Goal: Task Accomplishment & Management: Use online tool/utility

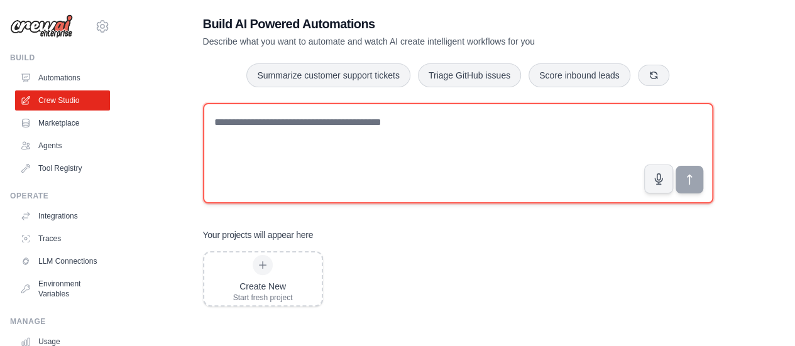
click at [363, 144] on textarea at bounding box center [458, 153] width 510 height 101
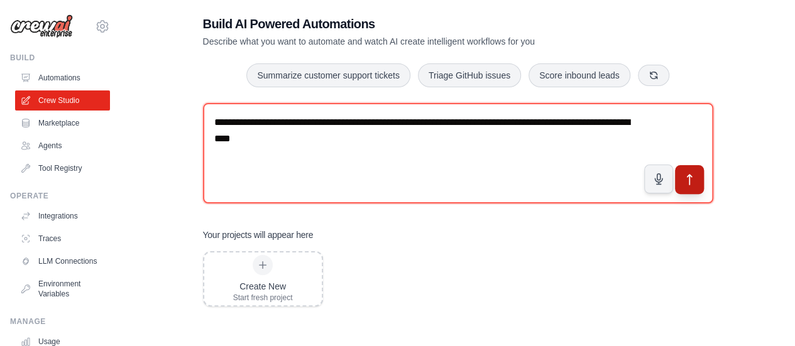
type textarea "**********"
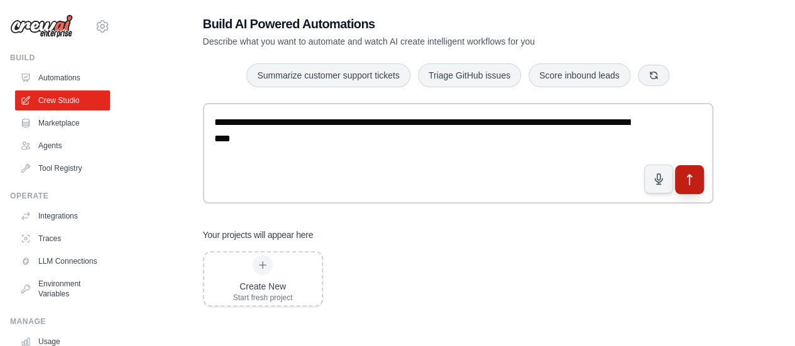
click at [693, 181] on icon "submit" at bounding box center [689, 179] width 13 height 13
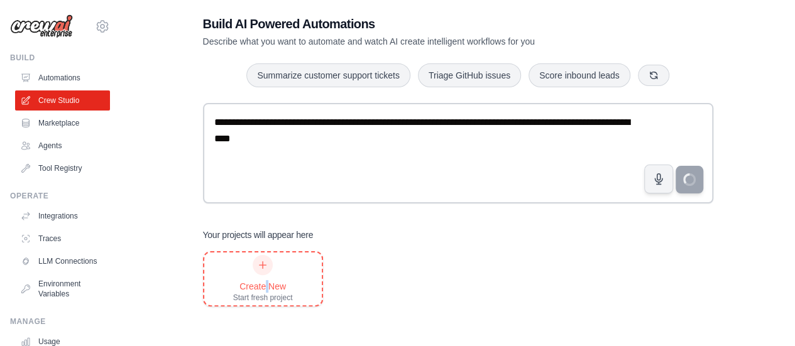
click at [267, 280] on div "Create New" at bounding box center [263, 286] width 60 height 13
click at [55, 140] on link "Agents" at bounding box center [63, 146] width 95 height 20
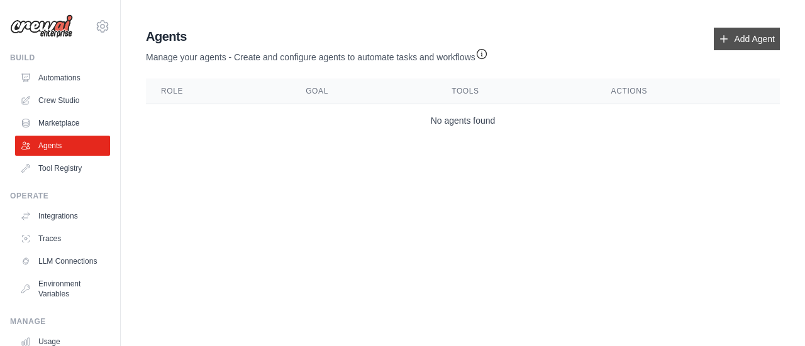
click at [759, 42] on link "Add Agent" at bounding box center [746, 39] width 66 height 23
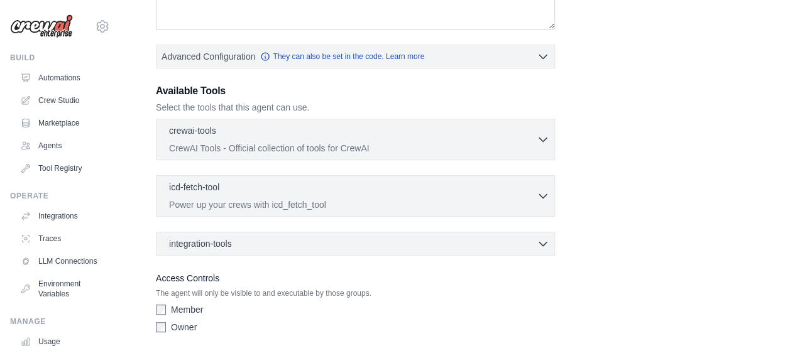
scroll to position [314, 0]
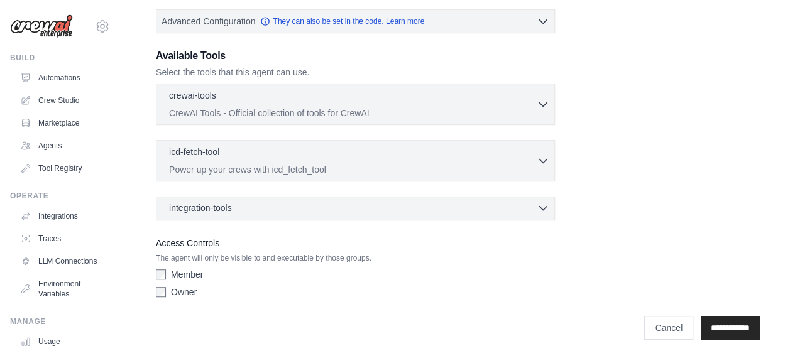
click at [539, 202] on icon "button" at bounding box center [543, 208] width 13 height 13
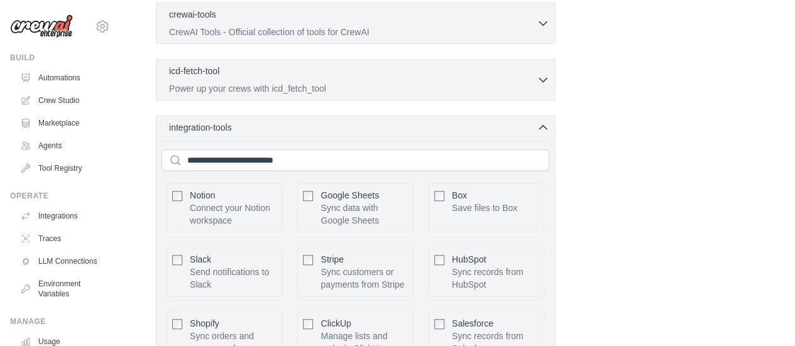
scroll to position [377, 0]
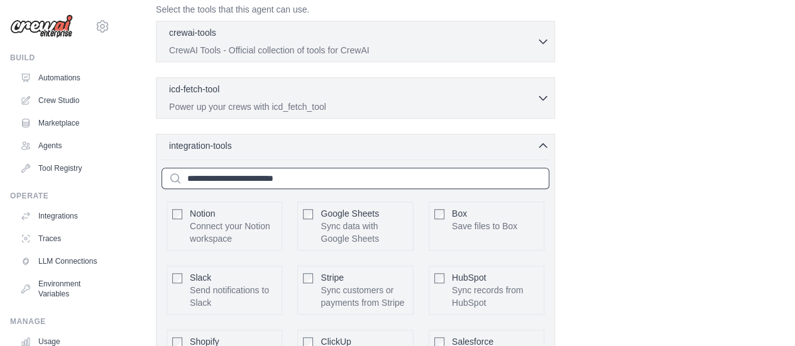
click at [272, 176] on input "text" at bounding box center [356, 178] width 388 height 21
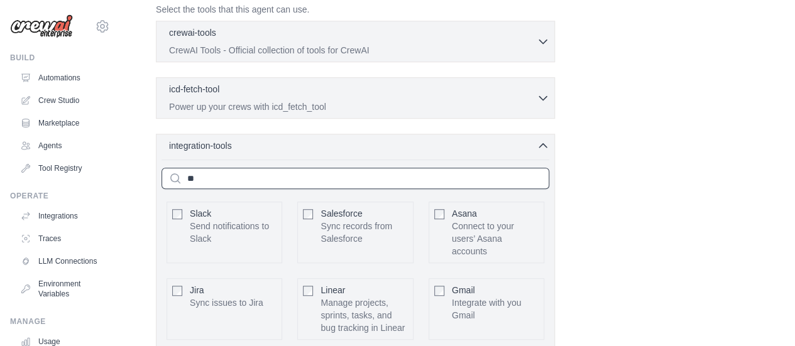
scroll to position [368, 0]
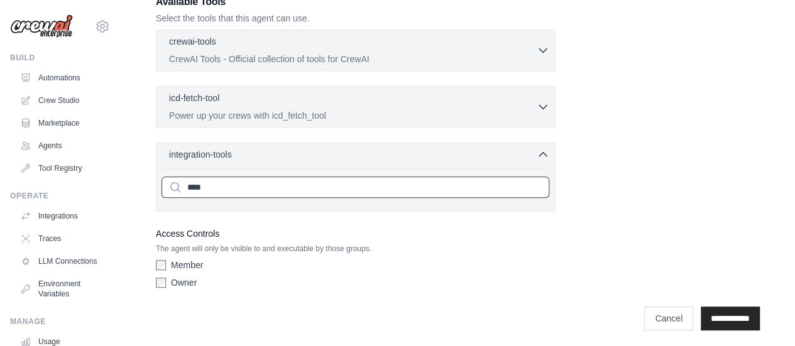
type input "*****"
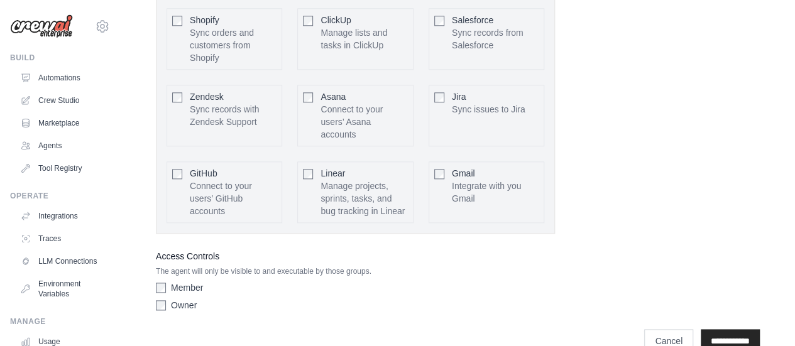
scroll to position [719, 0]
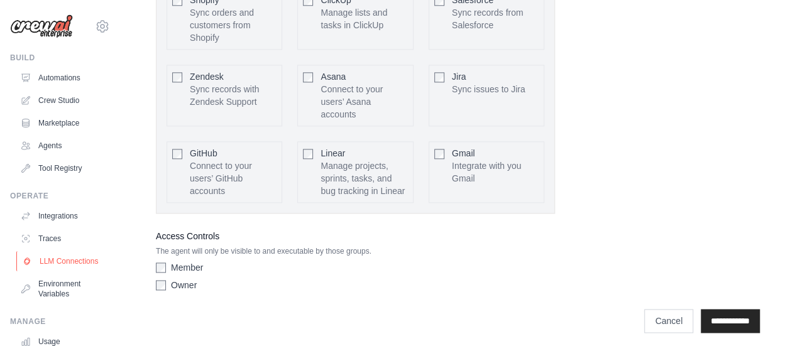
click at [43, 263] on link "LLM Connections" at bounding box center [63, 261] width 95 height 20
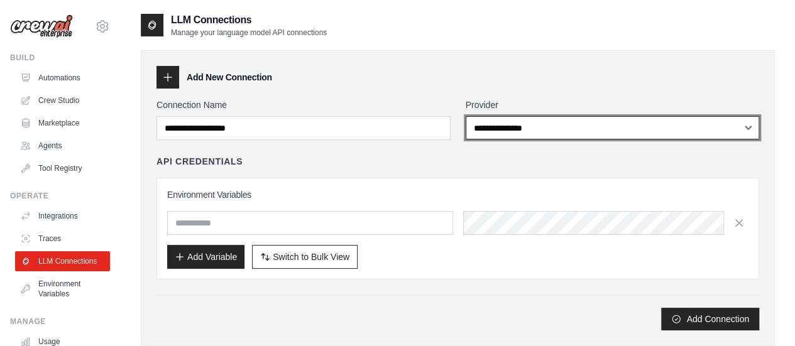
click at [509, 133] on select "**********" at bounding box center [613, 127] width 294 height 23
select select "*****"
click at [466, 116] on select "**********" at bounding box center [613, 127] width 294 height 23
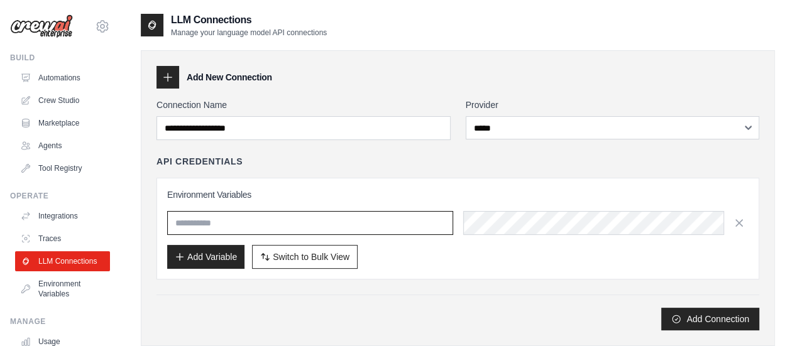
click at [211, 226] on input "text" at bounding box center [310, 223] width 286 height 24
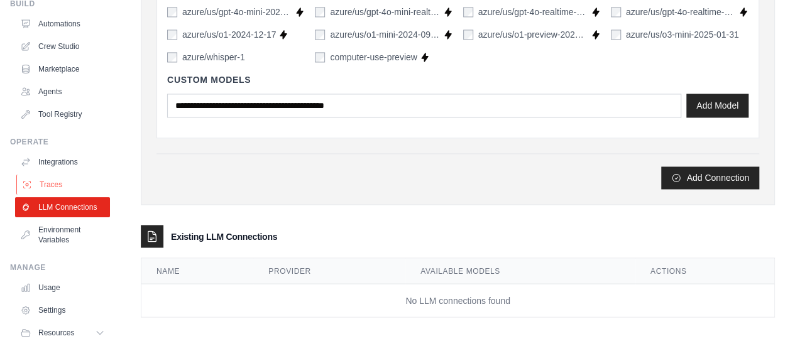
scroll to position [104, 0]
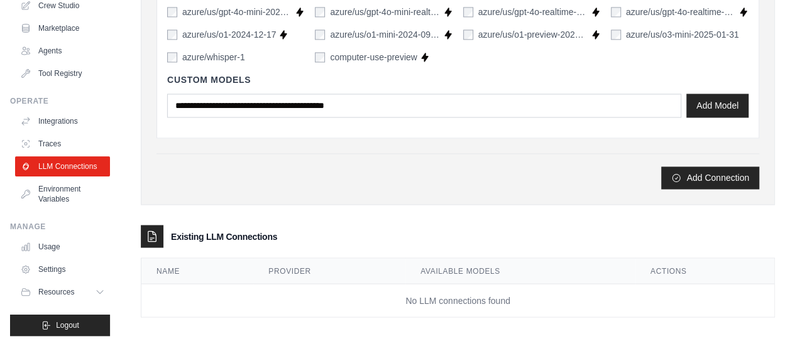
drag, startPoint x: 62, startPoint y: 290, endPoint x: 62, endPoint y: 281, distance: 8.8
click at [62, 290] on span "Resources" at bounding box center [56, 292] width 36 height 10
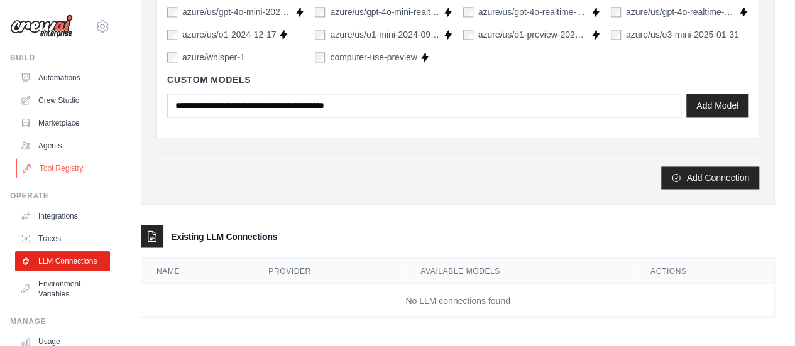
scroll to position [915, 0]
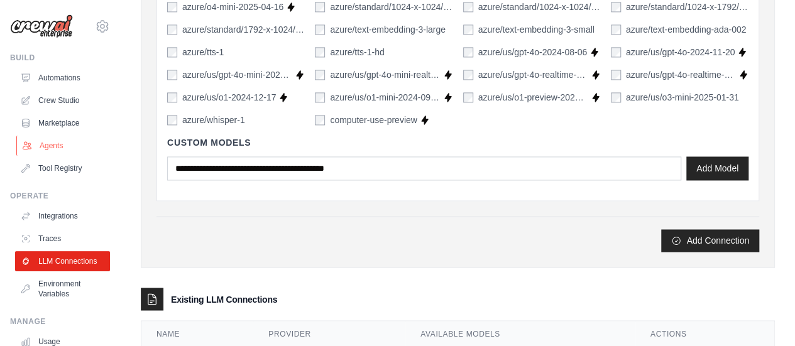
click at [60, 146] on link "Agents" at bounding box center [63, 146] width 95 height 20
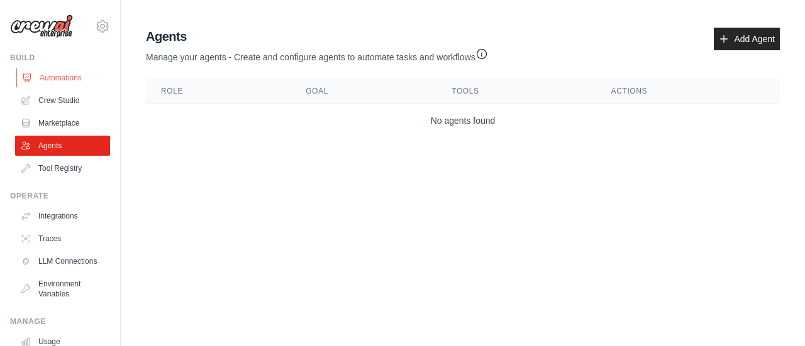
click at [50, 80] on link "Automations" at bounding box center [63, 78] width 95 height 20
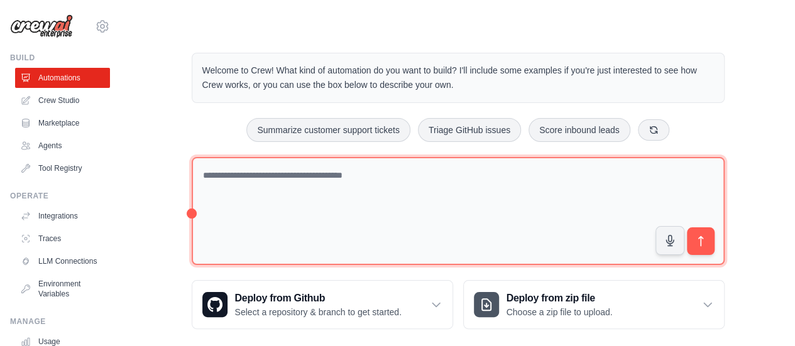
click at [353, 234] on textarea at bounding box center [458, 211] width 533 height 109
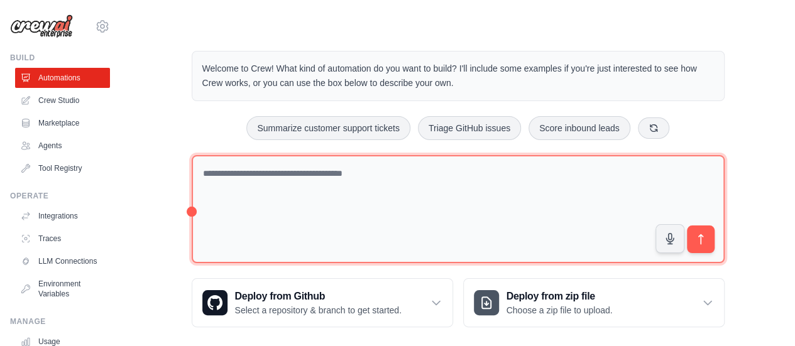
scroll to position [14, 0]
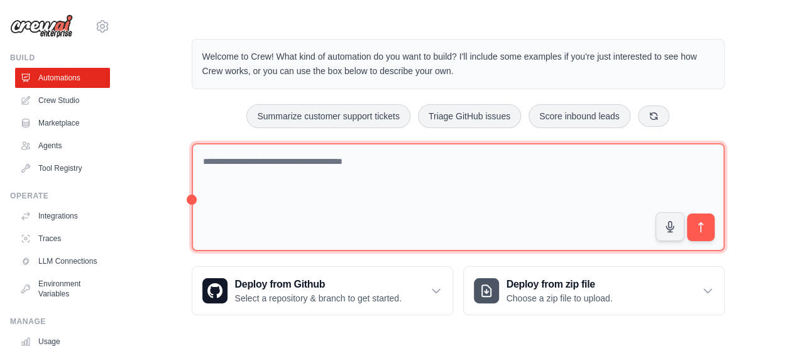
click at [414, 199] on textarea at bounding box center [458, 197] width 533 height 109
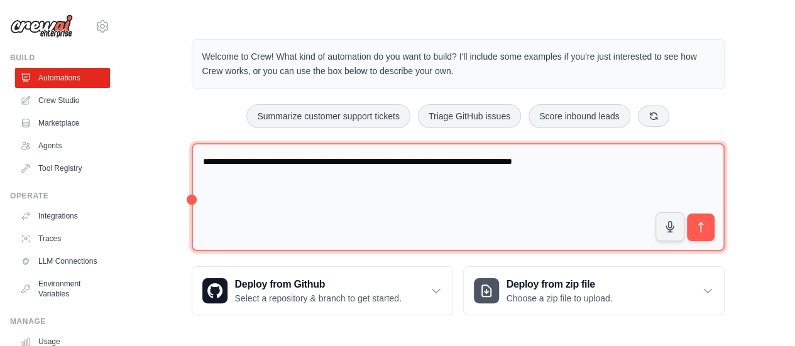
type textarea "**********"
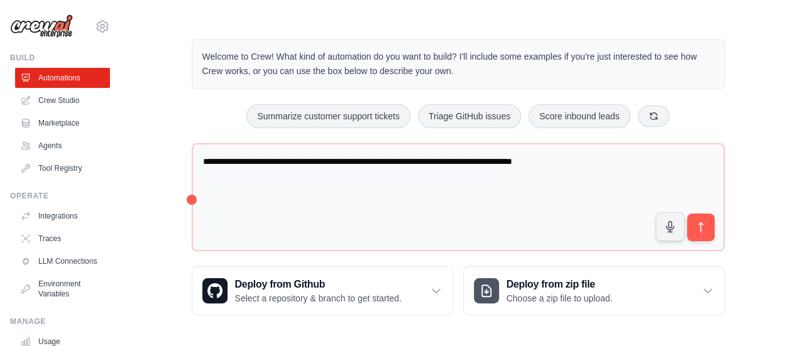
click at [703, 229] on div "Step 1 Create an automation Describe the automation you want to build, select a…" at bounding box center [659, 278] width 229 height 111
click at [702, 225] on div "Step 1 Create an automation Describe the automation you want to build, select a…" at bounding box center [659, 278] width 229 height 111
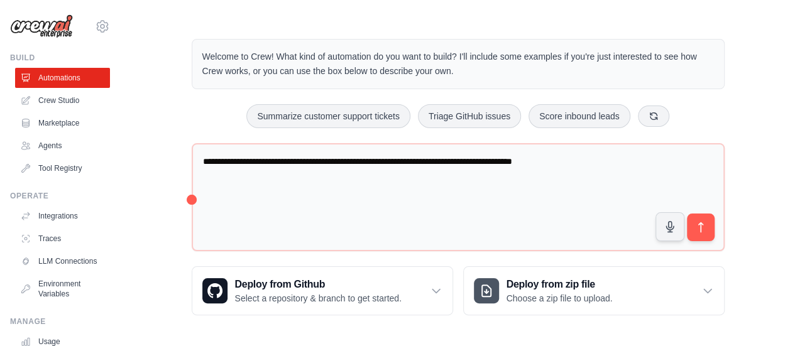
click at [702, 225] on div "Step 1 Create an automation Describe the automation you want to build, select a…" at bounding box center [659, 278] width 229 height 111
click at [699, 221] on icon "submit" at bounding box center [700, 227] width 13 height 13
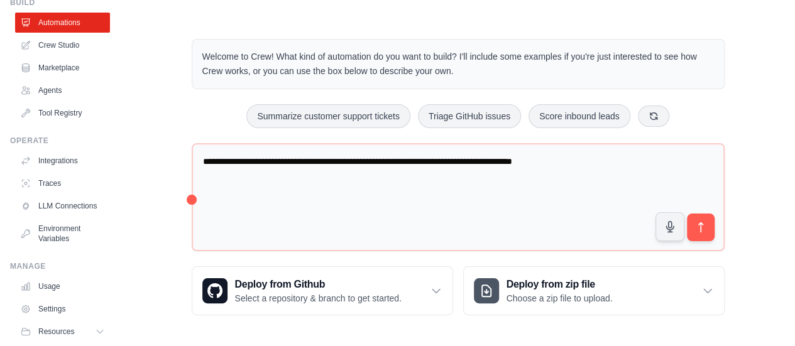
scroll to position [104, 0]
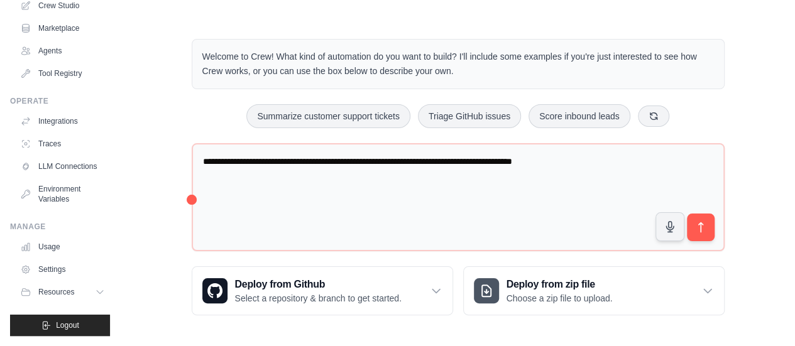
click at [608, 294] on p "Describe the automation you want to build, select an example option, or use the…" at bounding box center [652, 290] width 195 height 41
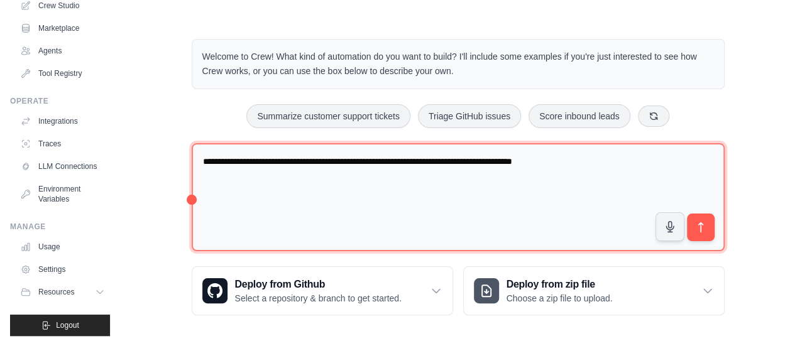
click at [314, 197] on textarea "**********" at bounding box center [458, 197] width 533 height 109
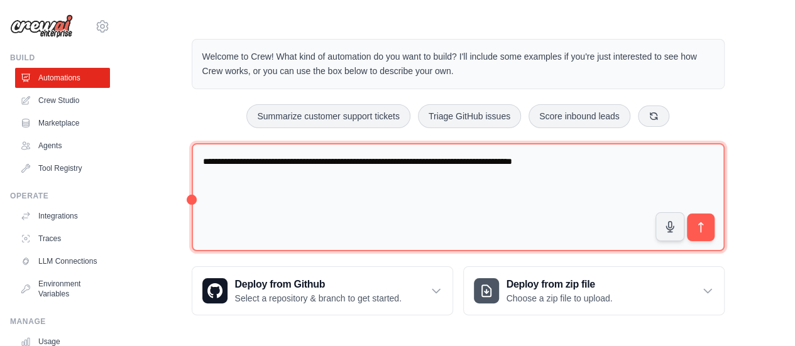
scroll to position [0, 0]
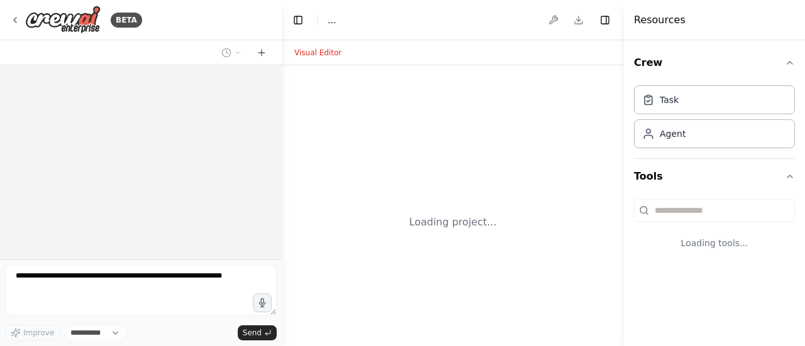
select select "****"
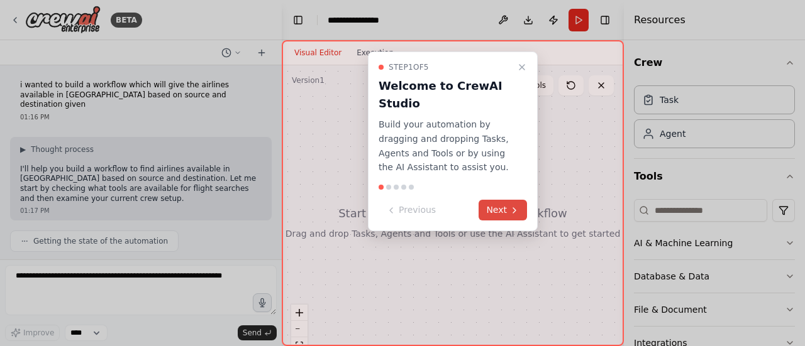
click at [502, 211] on button "Next" at bounding box center [502, 210] width 48 height 21
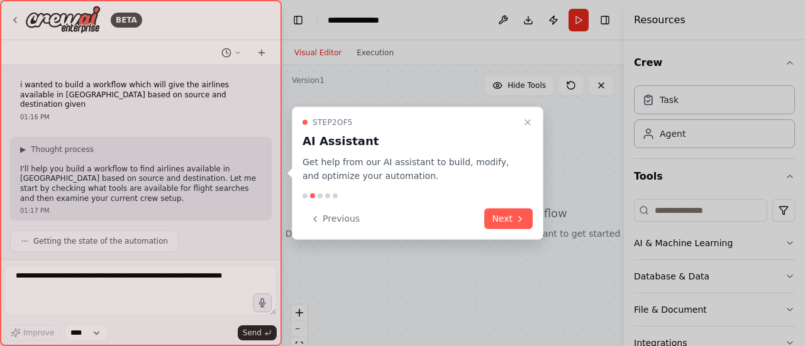
scroll to position [54, 0]
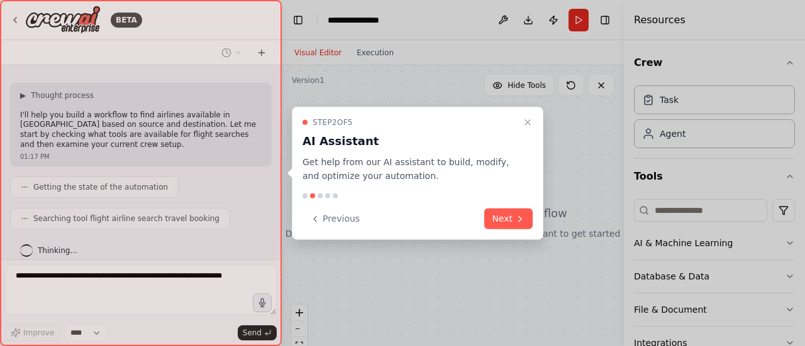
click at [502, 211] on button "Next" at bounding box center [508, 219] width 48 height 21
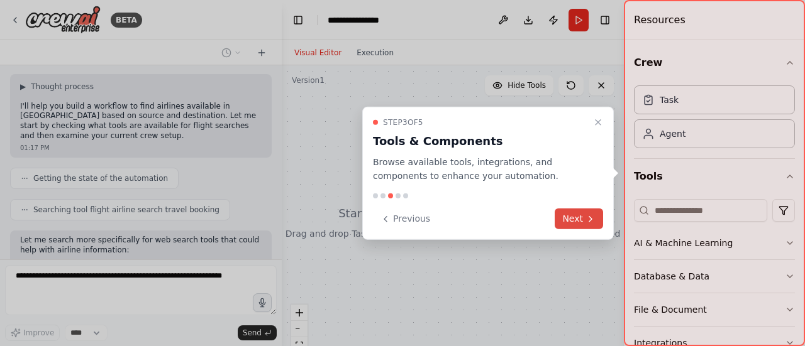
scroll to position [137, 0]
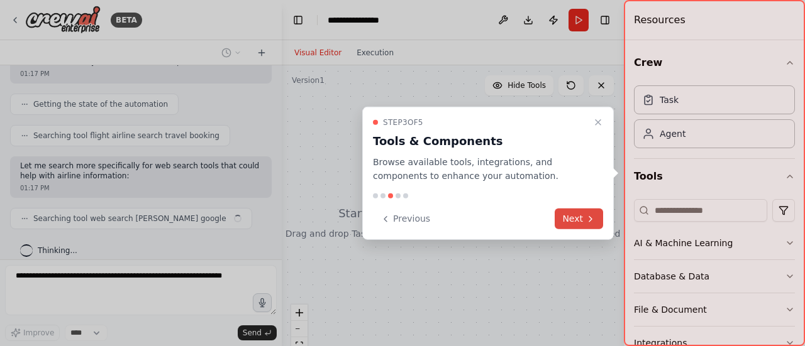
click at [578, 220] on button "Next" at bounding box center [578, 219] width 48 height 21
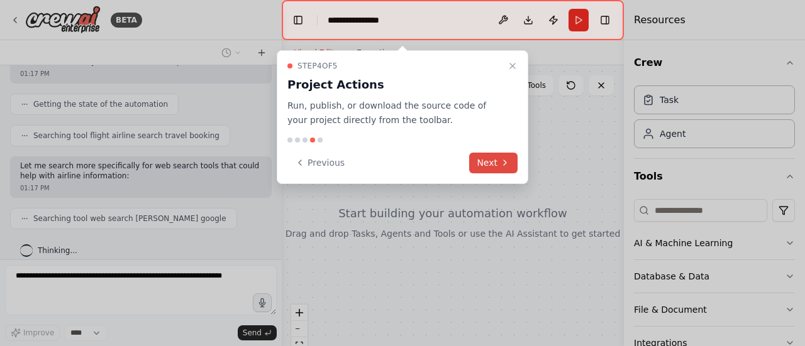
click at [498, 163] on button "Next" at bounding box center [493, 163] width 48 height 21
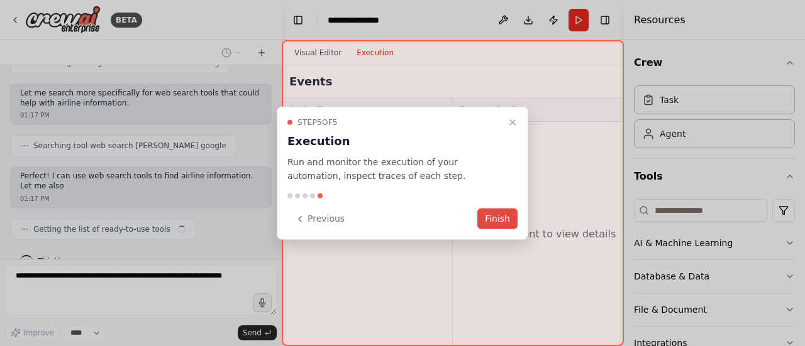
click at [495, 217] on button "Finish" at bounding box center [497, 219] width 40 height 21
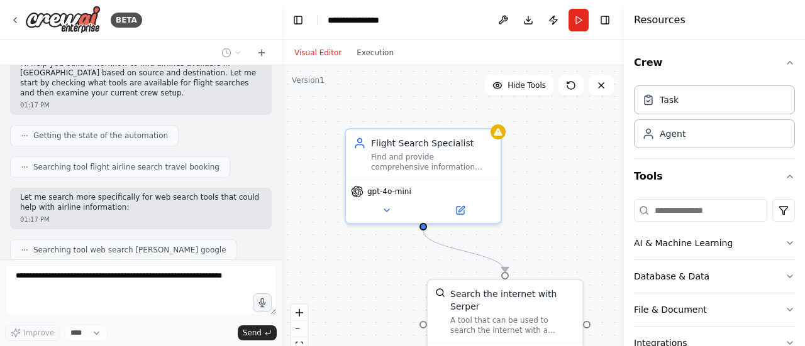
scroll to position [71, 0]
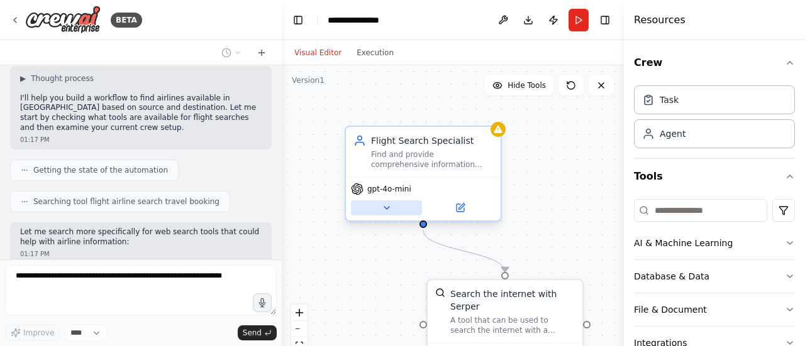
click at [387, 208] on icon at bounding box center [386, 208] width 5 height 3
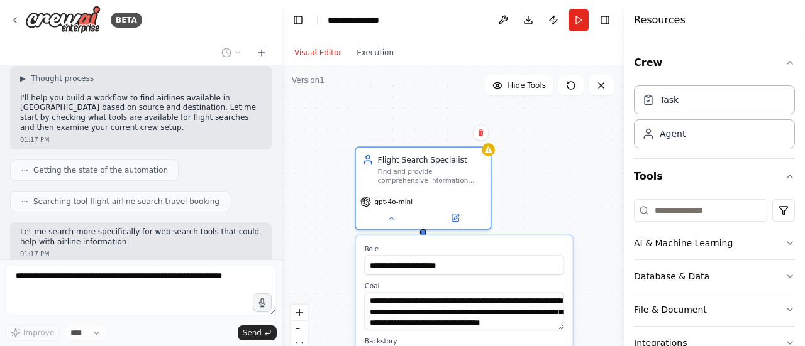
scroll to position [353, 0]
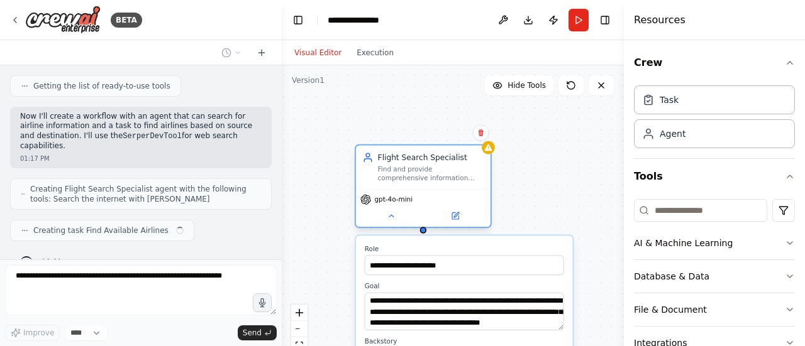
click at [444, 196] on div "gpt-4o-mini" at bounding box center [423, 199] width 126 height 11
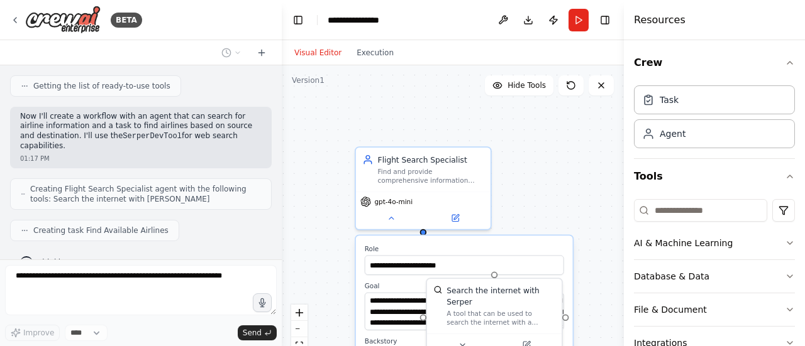
click at [552, 188] on div "**********" at bounding box center [453, 222] width 342 height 314
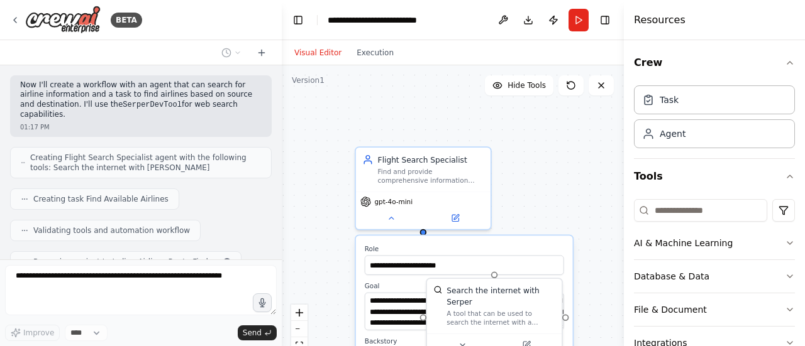
scroll to position [415, 0]
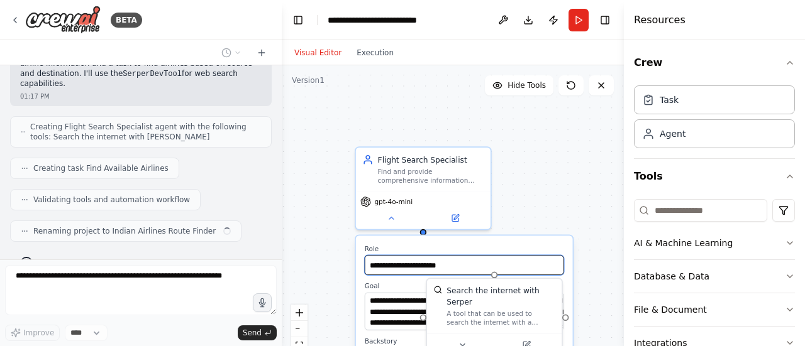
click at [426, 270] on input "**********" at bounding box center [464, 264] width 199 height 19
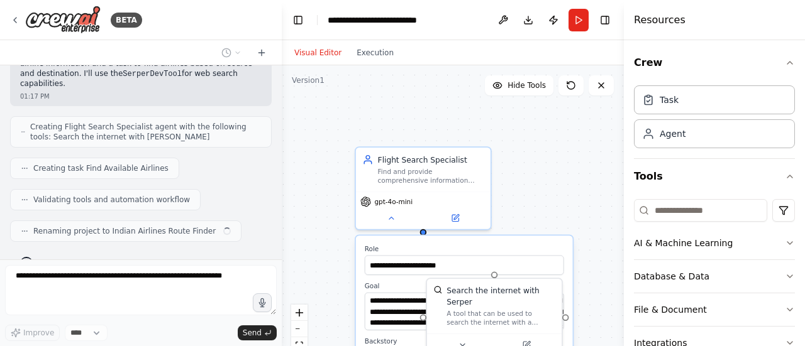
click at [571, 189] on div "**********" at bounding box center [453, 222] width 342 height 314
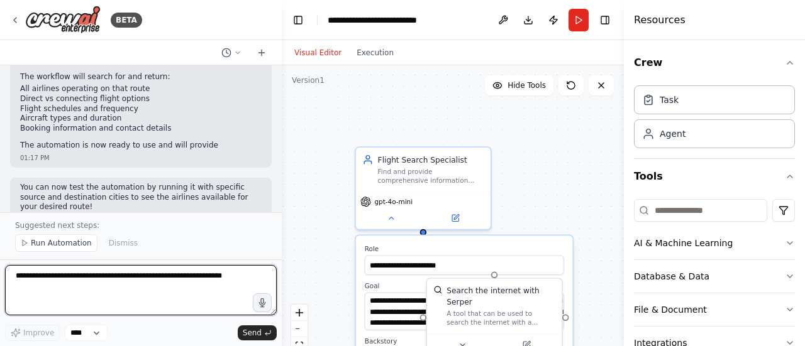
scroll to position [842, 0]
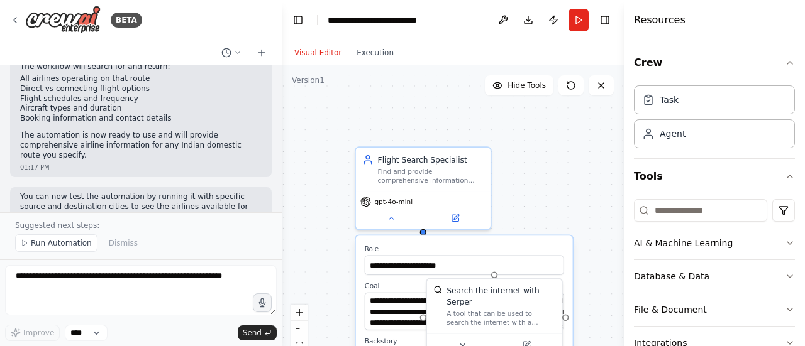
click at [556, 165] on div "**********" at bounding box center [453, 222] width 342 height 314
click at [55, 248] on span "Run Automation" at bounding box center [61, 243] width 61 height 10
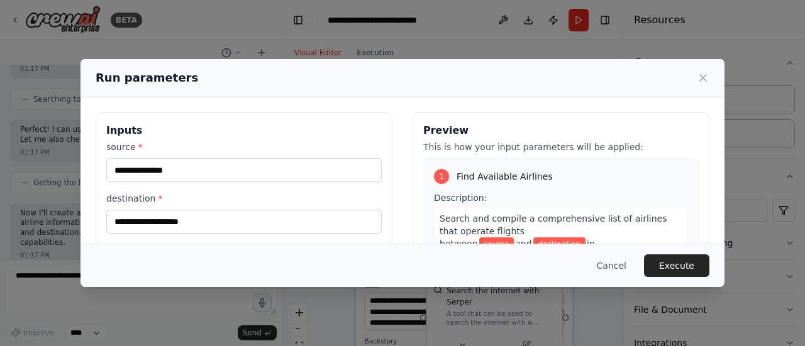
scroll to position [104, 0]
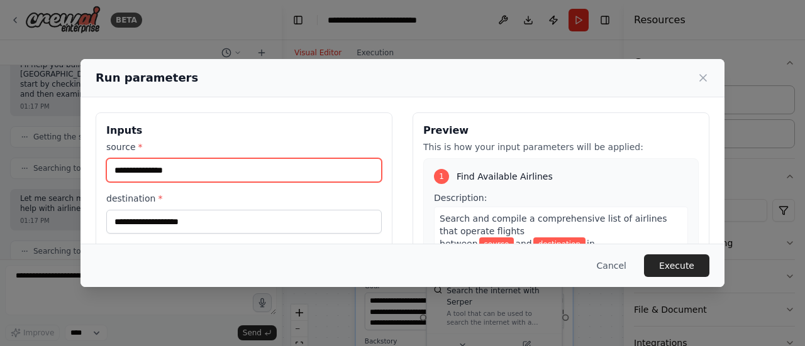
click at [204, 164] on input "source *" at bounding box center [243, 170] width 275 height 24
type input "**********"
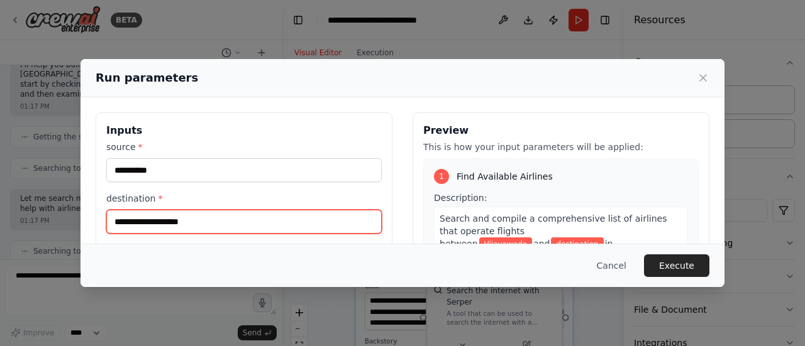
click at [204, 221] on input "destination *" at bounding box center [243, 222] width 275 height 24
type input "*********"
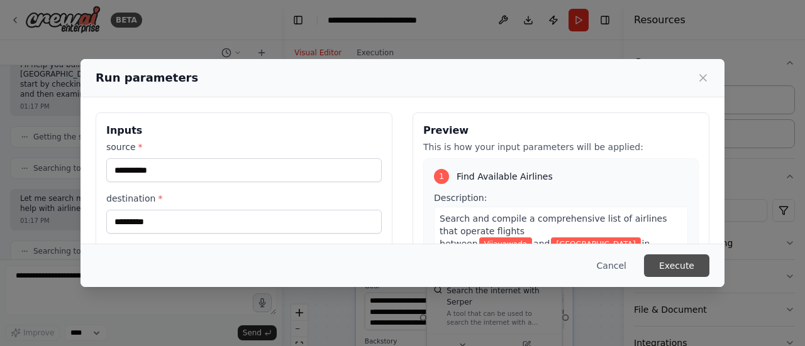
click at [684, 260] on button "Execute" at bounding box center [676, 266] width 65 height 23
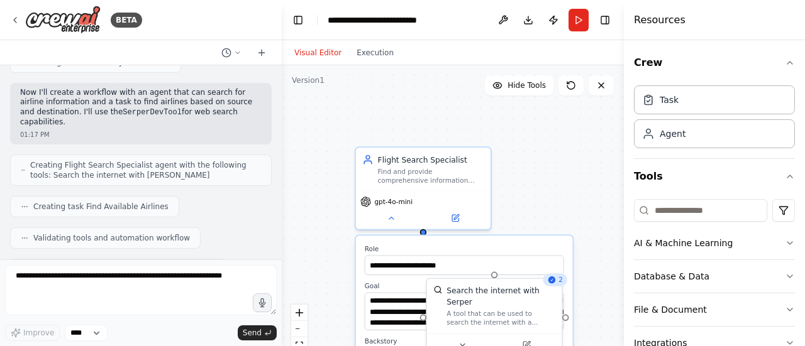
scroll to position [440, 0]
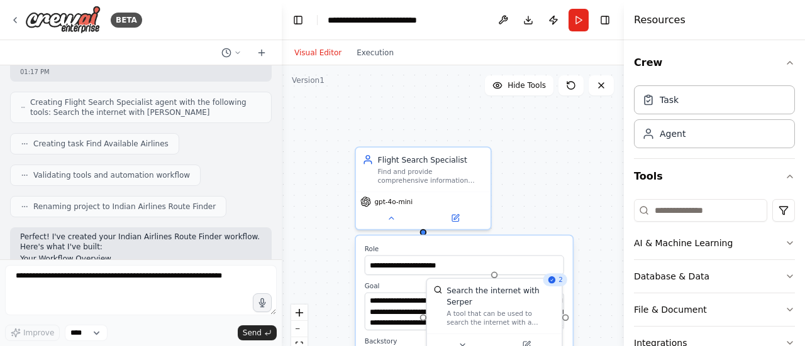
click at [518, 165] on div "**********" at bounding box center [453, 222] width 342 height 314
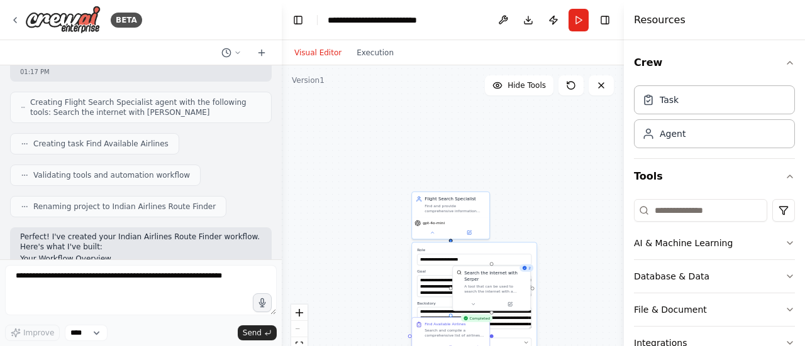
click at [496, 284] on div "A tool that can be used to search the internet with a search_query. Supports di…" at bounding box center [495, 289] width 62 height 10
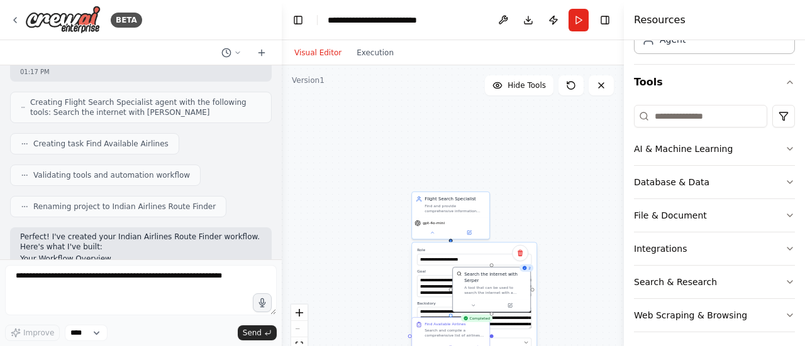
scroll to position [98, 0]
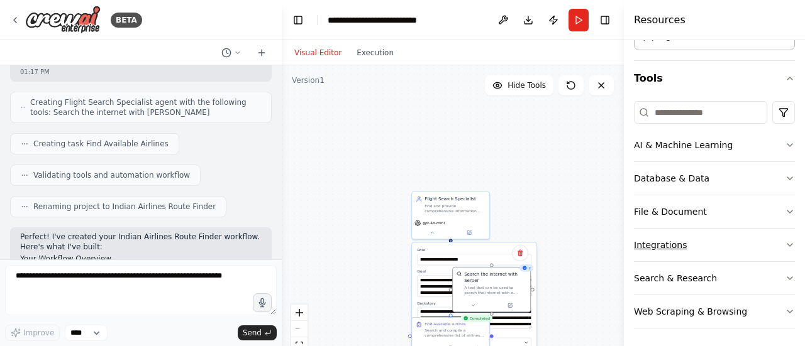
click at [654, 237] on button "Integrations" at bounding box center [714, 245] width 161 height 33
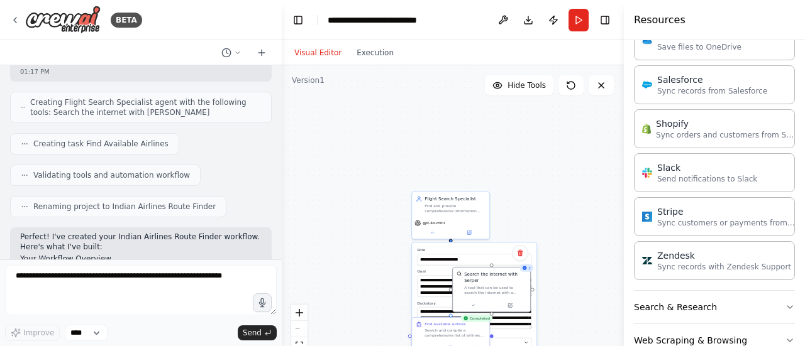
scroll to position [978, 0]
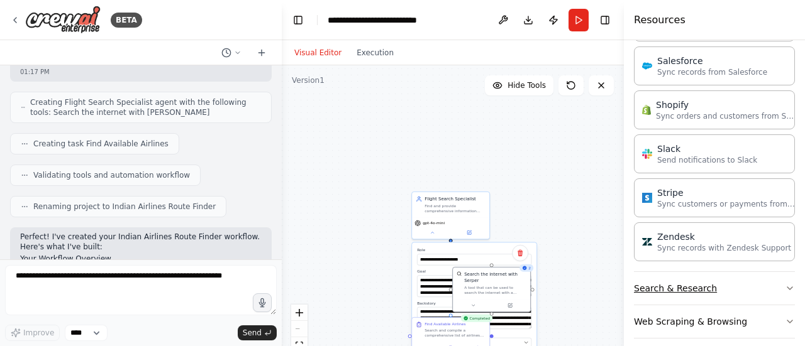
click at [767, 278] on button "Search & Research" at bounding box center [714, 288] width 161 height 33
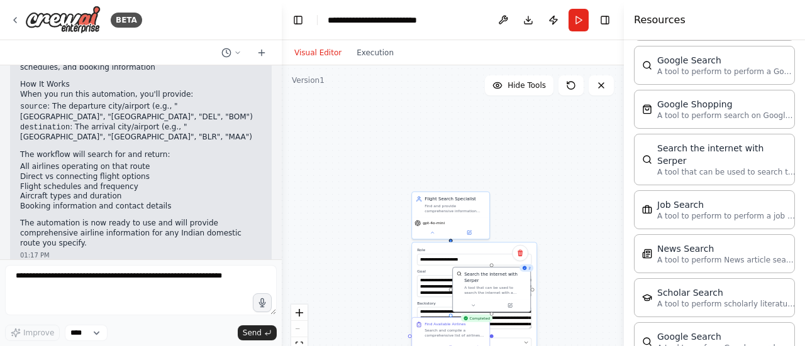
scroll to position [796, 0]
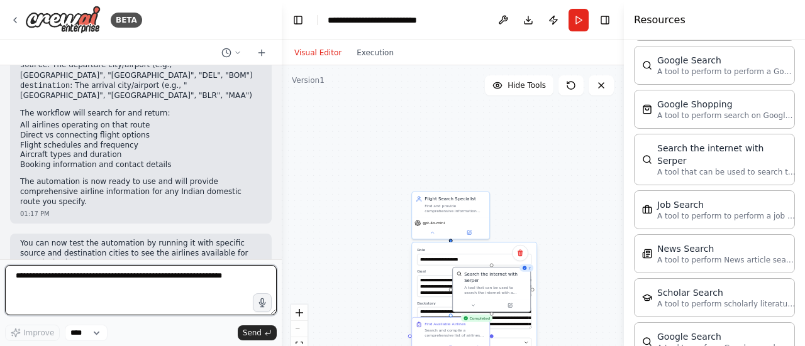
click at [177, 281] on textarea at bounding box center [141, 290] width 272 height 50
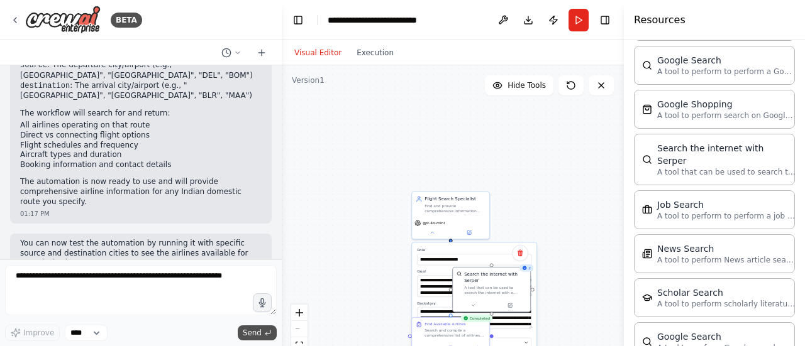
click at [260, 335] on span "Send" at bounding box center [252, 333] width 19 height 10
click at [84, 334] on select "****" at bounding box center [86, 333] width 43 height 16
click at [177, 333] on div "Improve **** Send" at bounding box center [141, 333] width 272 height 16
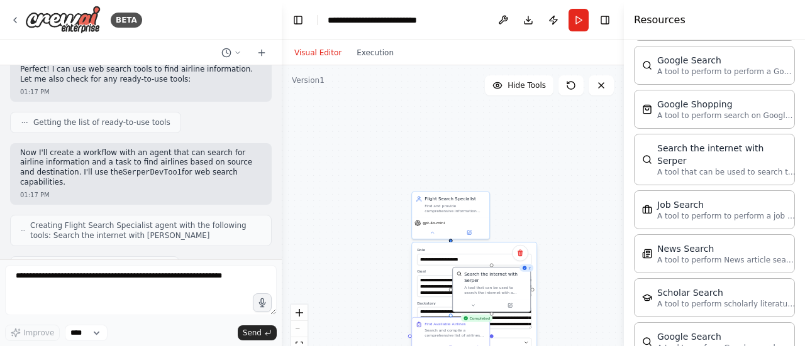
scroll to position [293, 0]
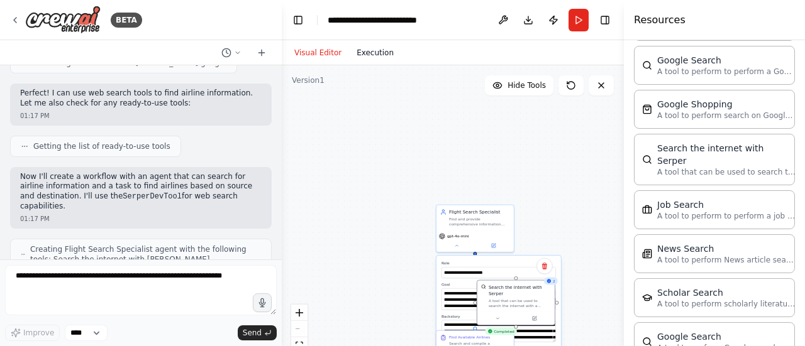
click at [380, 51] on button "Execution" at bounding box center [375, 52] width 52 height 15
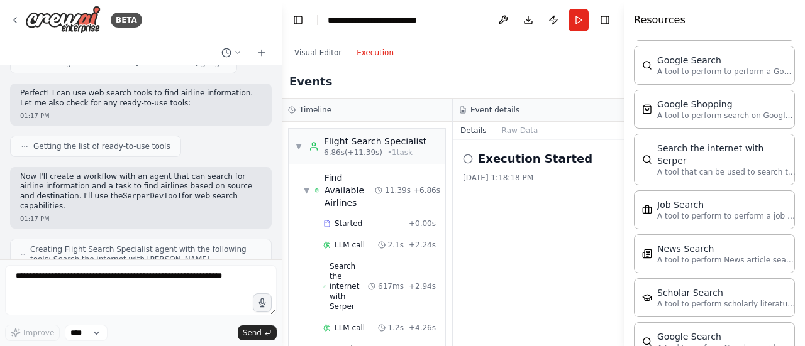
click at [508, 176] on div "8/25/2025, 1:18:18 PM" at bounding box center [538, 178] width 151 height 10
click at [344, 192] on div "Find Available Airlines" at bounding box center [349, 191] width 51 height 38
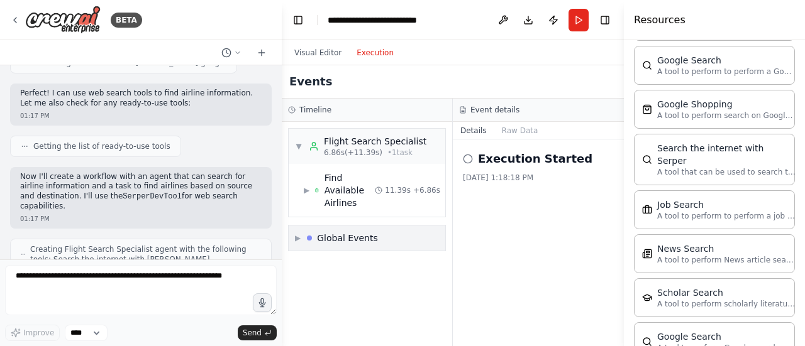
click at [355, 232] on div "Global Events" at bounding box center [347, 238] width 61 height 13
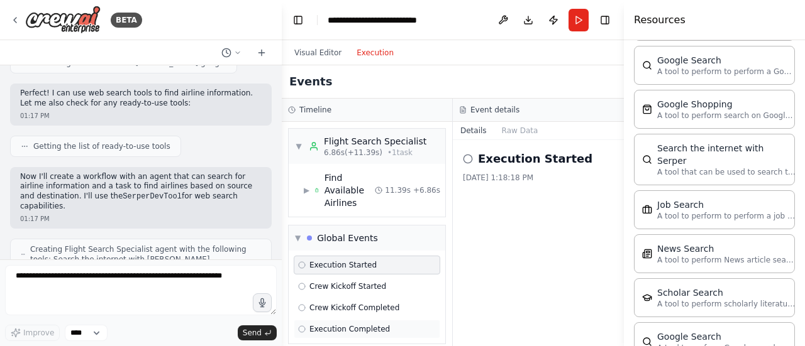
click at [373, 324] on span "Execution Completed" at bounding box center [349, 329] width 80 height 10
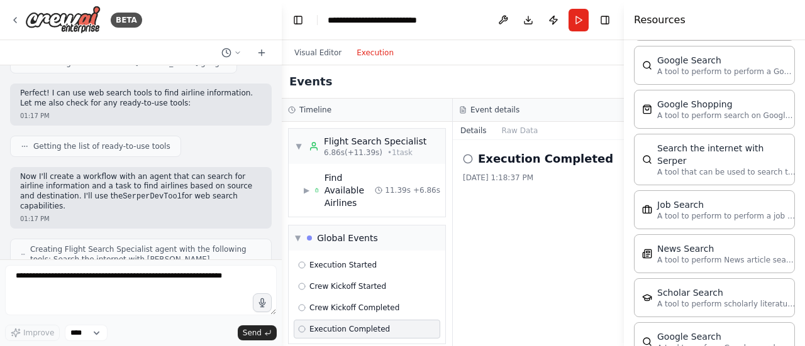
click at [507, 157] on h2 "Execution Completed" at bounding box center [545, 159] width 135 height 18
click at [515, 133] on button "Raw Data" at bounding box center [520, 131] width 52 height 18
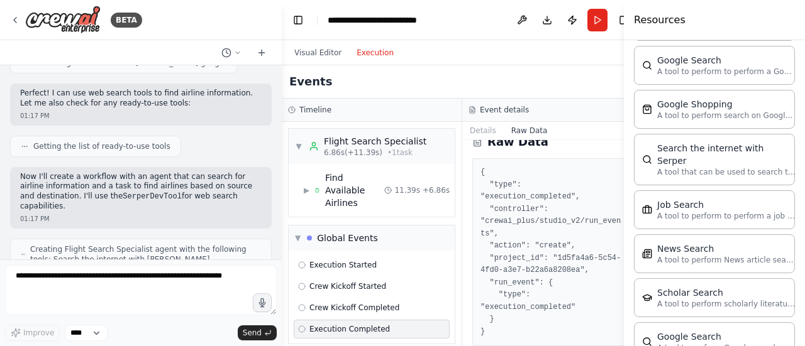
scroll to position [26, 0]
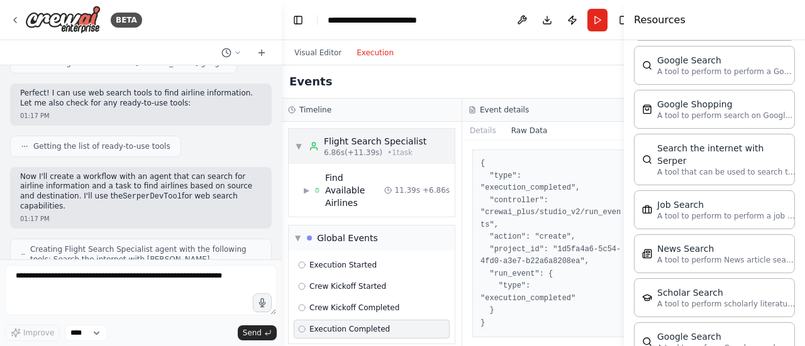
click at [351, 144] on div "Flight Search Specialist" at bounding box center [375, 141] width 102 height 13
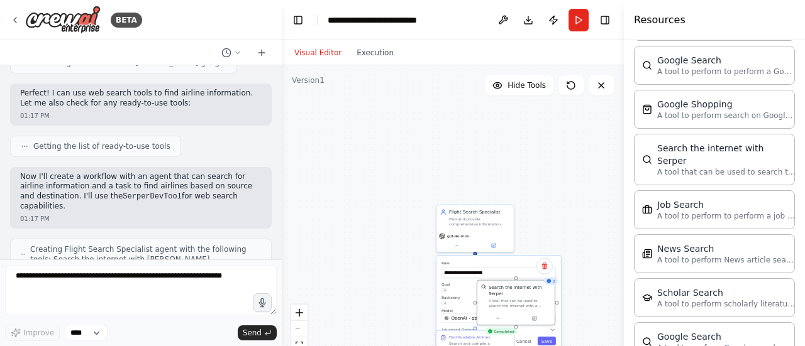
click at [317, 51] on button "Visual Editor" at bounding box center [318, 52] width 62 height 15
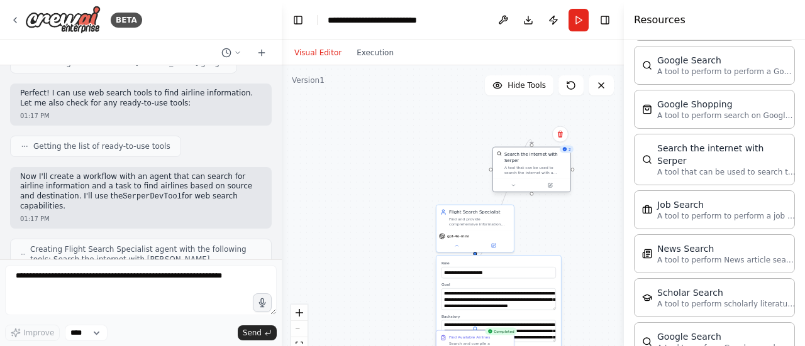
drag, startPoint x: 510, startPoint y: 293, endPoint x: 525, endPoint y: 163, distance: 131.0
click at [525, 165] on div "A tool that can be used to search the internet with a search_query. Supports di…" at bounding box center [535, 170] width 62 height 10
drag, startPoint x: 530, startPoint y: 168, endPoint x: 556, endPoint y: 162, distance: 26.4
click at [556, 162] on div "A tool that can be used to search the internet with a search_query. Supports di…" at bounding box center [560, 164] width 62 height 10
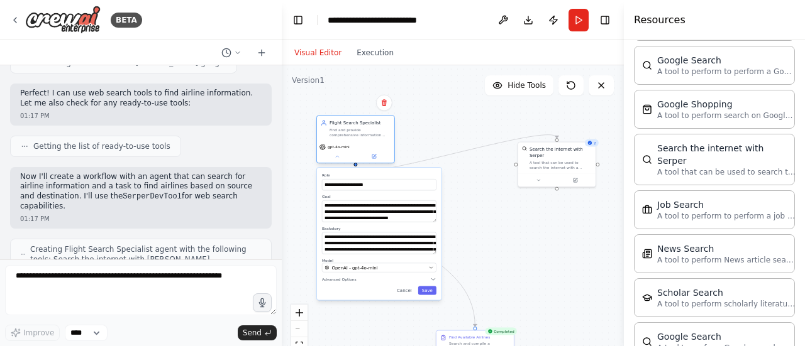
drag, startPoint x: 493, startPoint y: 230, endPoint x: 372, endPoint y: 139, distance: 151.2
click at [372, 139] on div "Flight Search Specialist Find and provide comprehensive information about airli…" at bounding box center [355, 140] width 79 height 48
drag, startPoint x: 478, startPoint y: 341, endPoint x: 514, endPoint y: 224, distance: 122.5
click at [514, 224] on div "Find Available Airlines Search and compile a comprehensive list of airlines tha…" at bounding box center [510, 229] width 61 height 16
click at [580, 21] on button "Run" at bounding box center [578, 20] width 20 height 23
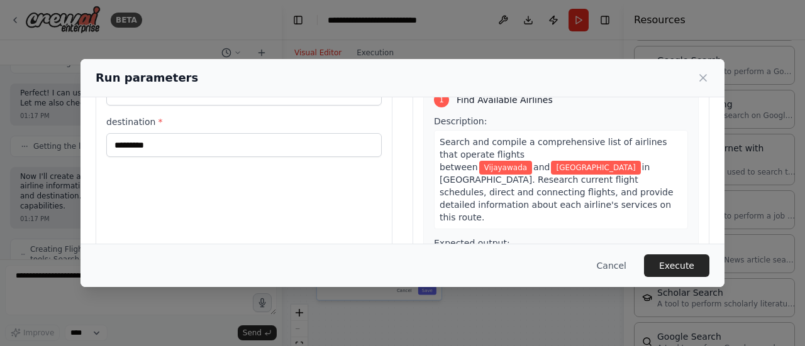
scroll to position [180, 0]
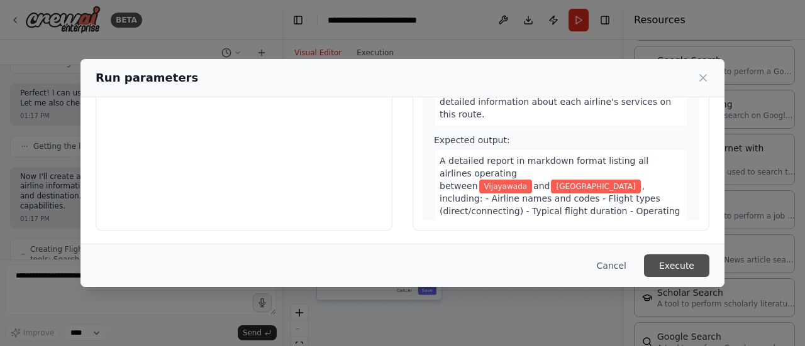
click at [695, 273] on button "Execute" at bounding box center [676, 266] width 65 height 23
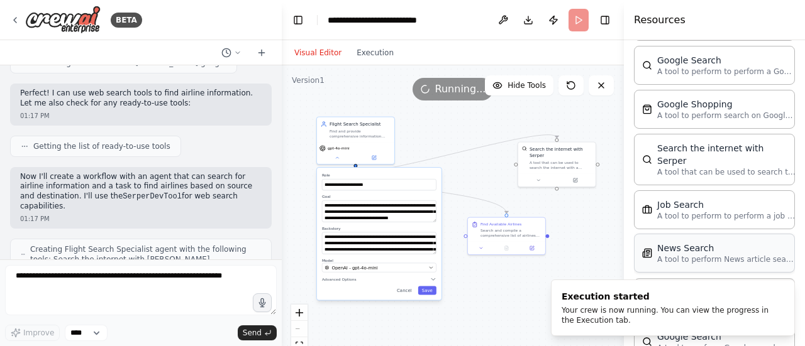
scroll to position [1612, 0]
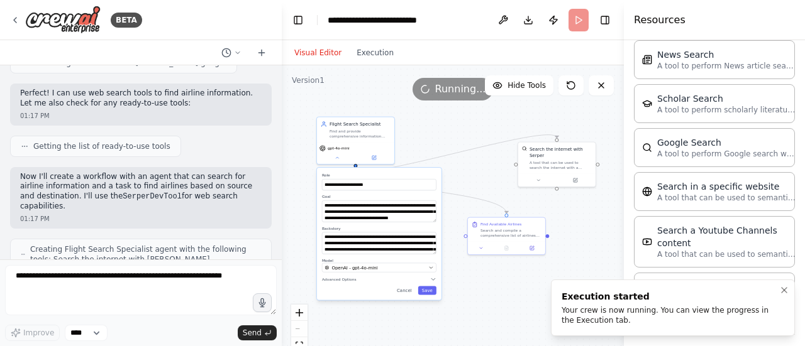
click at [718, 313] on div "Your crew is now running. You can view the progress in the Execution tab." at bounding box center [669, 315] width 217 height 20
click at [507, 23] on button at bounding box center [503, 20] width 20 height 23
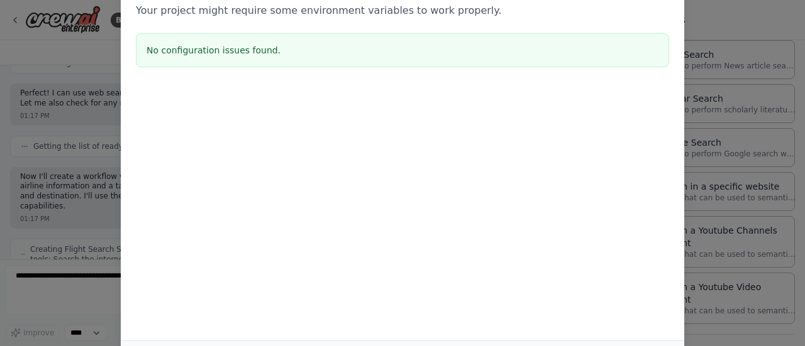
click at [717, 77] on div "Environment configuration Your project might require some environment variables…" at bounding box center [402, 173] width 805 height 346
click at [92, 101] on div "Environment configuration Your project might require some environment variables…" at bounding box center [402, 173] width 805 height 346
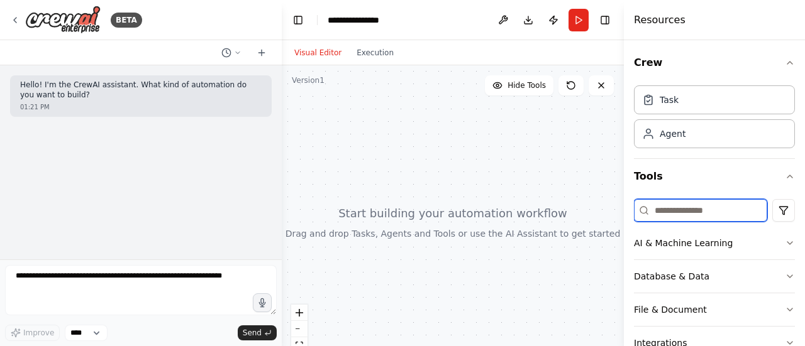
click at [681, 214] on input at bounding box center [700, 210] width 133 height 23
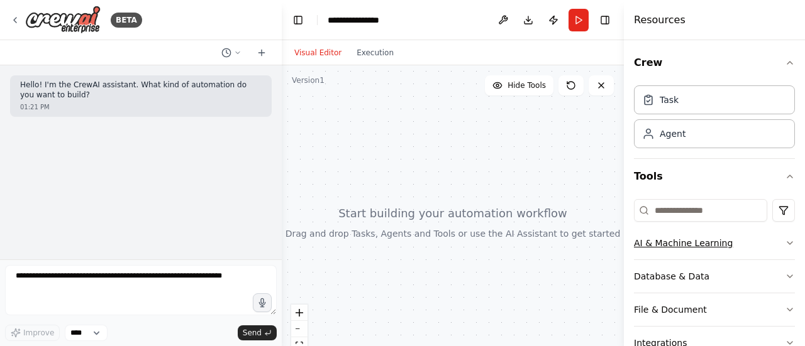
click at [693, 243] on button "AI & Machine Learning" at bounding box center [714, 243] width 161 height 33
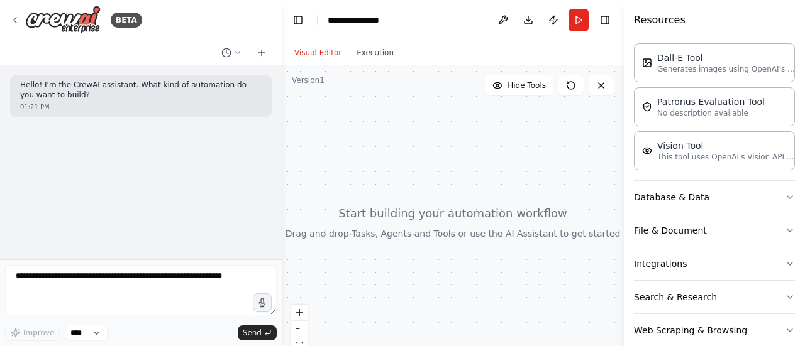
scroll to position [282, 0]
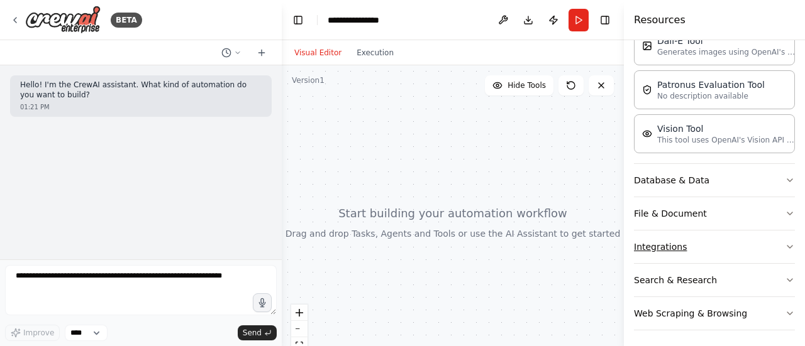
click at [695, 241] on button "Integrations" at bounding box center [714, 247] width 161 height 33
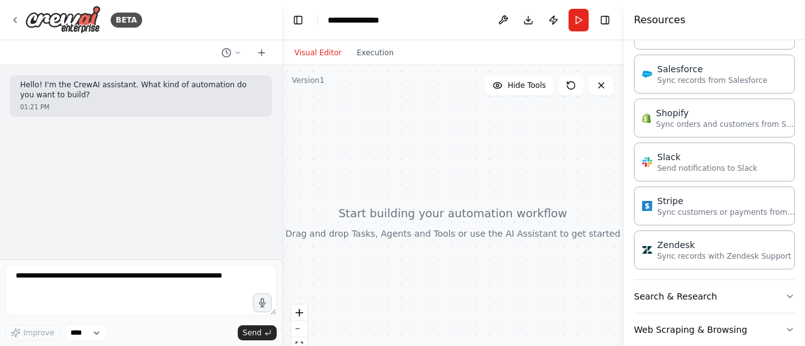
scroll to position [1164, 0]
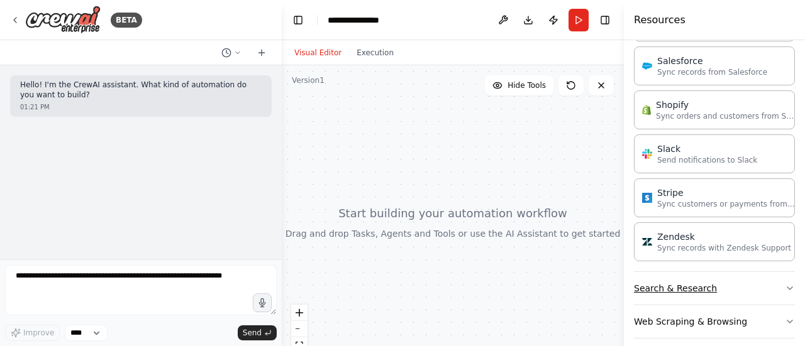
click at [690, 275] on button "Search & Research" at bounding box center [714, 288] width 161 height 33
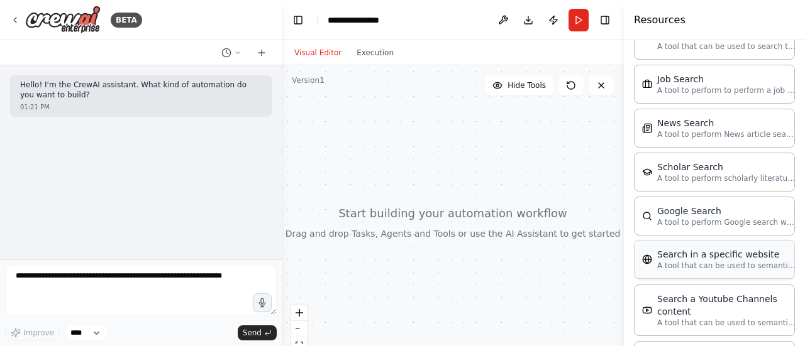
scroll to position [1796, 0]
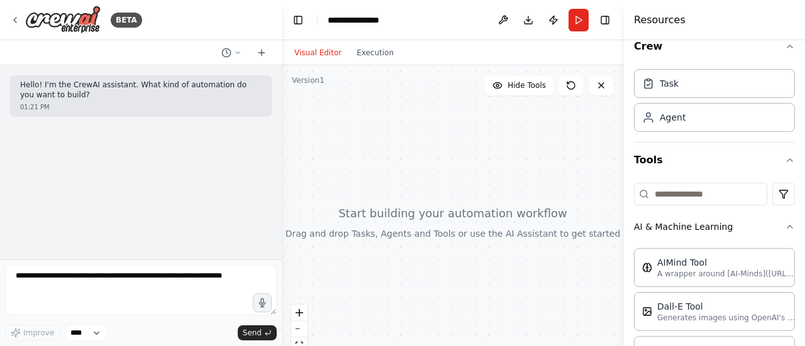
scroll to position [0, 0]
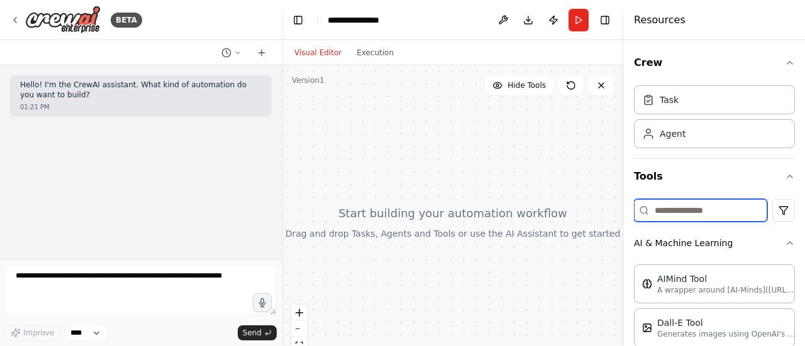
click at [693, 214] on input at bounding box center [700, 210] width 133 height 23
type input "***"
type input "****"
click at [681, 135] on div "Agent" at bounding box center [672, 133] width 26 height 13
click at [495, 173] on div at bounding box center [453, 222] width 342 height 314
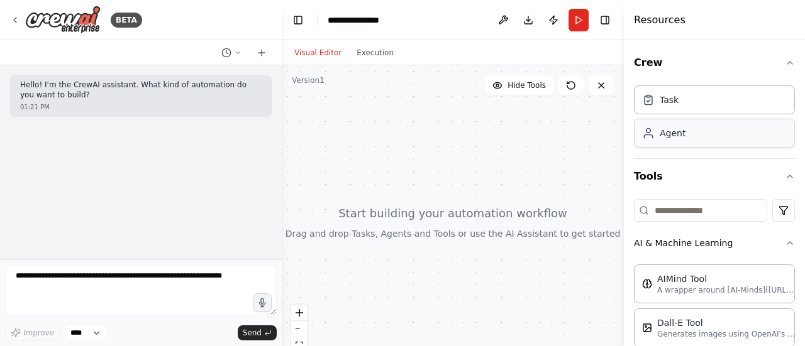
click at [686, 134] on div "Agent" at bounding box center [714, 133] width 161 height 29
click at [676, 107] on div "Task" at bounding box center [714, 99] width 161 height 29
click at [460, 165] on div at bounding box center [453, 222] width 342 height 314
click at [679, 95] on div "Task" at bounding box center [714, 99] width 161 height 29
click at [522, 93] on button "Hide Tools" at bounding box center [519, 85] width 69 height 20
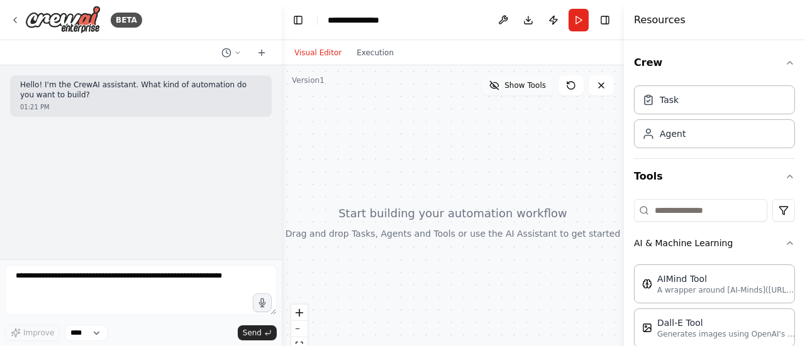
click at [522, 93] on button "Show Tools" at bounding box center [517, 85] width 72 height 20
click at [683, 208] on input at bounding box center [700, 210] width 133 height 23
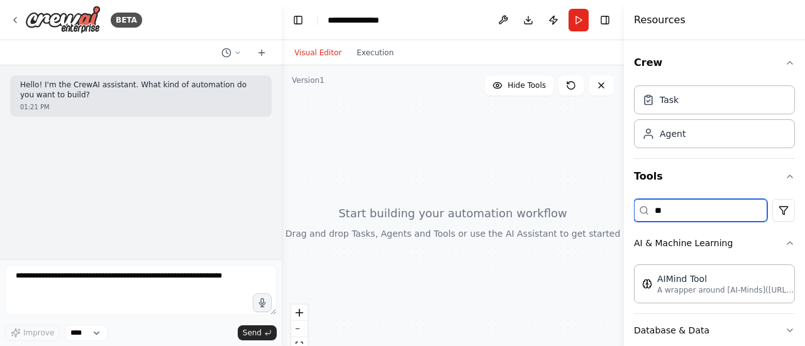
type input "*"
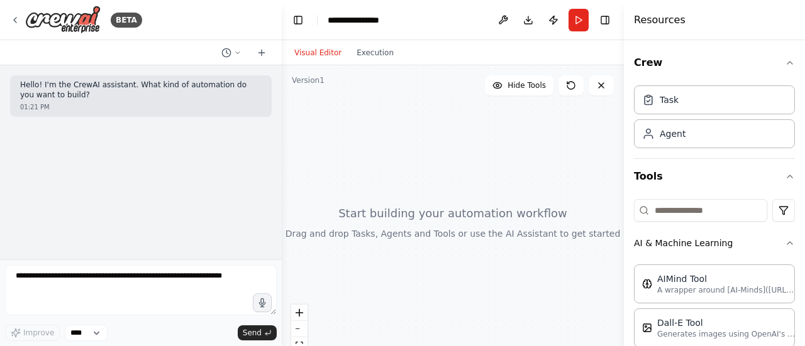
click at [659, 19] on h4 "Resources" at bounding box center [660, 20] width 52 height 15
click at [503, 21] on button at bounding box center [503, 20] width 20 height 23
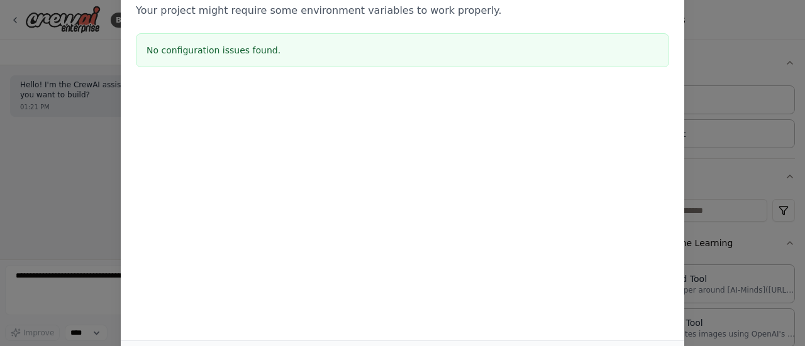
click at [714, 67] on div "Environment configuration Your project might require some environment variables…" at bounding box center [402, 173] width 805 height 346
click at [717, 43] on div "Environment configuration Your project might require some environment variables…" at bounding box center [402, 173] width 805 height 346
click at [53, 107] on div "Environment configuration Your project might require some environment variables…" at bounding box center [402, 173] width 805 height 346
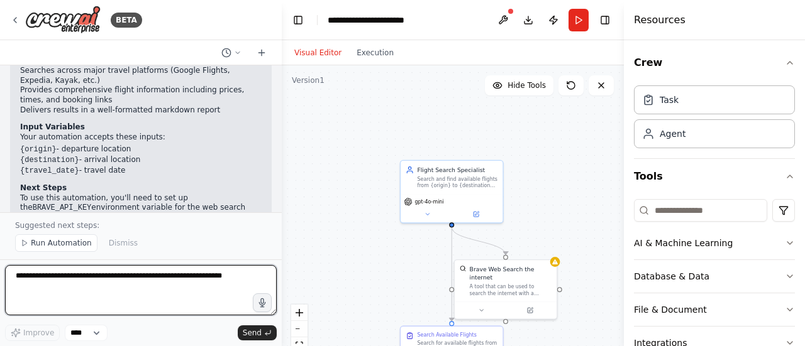
scroll to position [1123, 0]
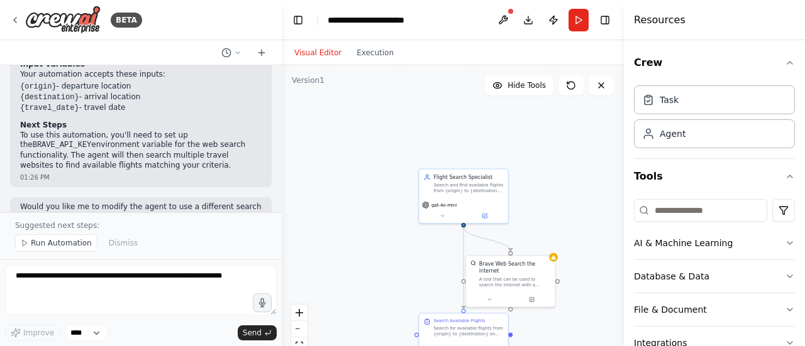
click at [556, 261] on div ".deletable-edge-delete-btn { width: 20px; height: 20px; border: 0px solid #ffff…" at bounding box center [453, 222] width 342 height 314
click at [515, 291] on div at bounding box center [510, 298] width 89 height 15
drag, startPoint x: 540, startPoint y: 273, endPoint x: 503, endPoint y: 277, distance: 37.3
click at [503, 277] on div "A tool that can be used to search the internet with a search_query." at bounding box center [519, 280] width 72 height 11
click at [499, 17] on button at bounding box center [503, 20] width 20 height 23
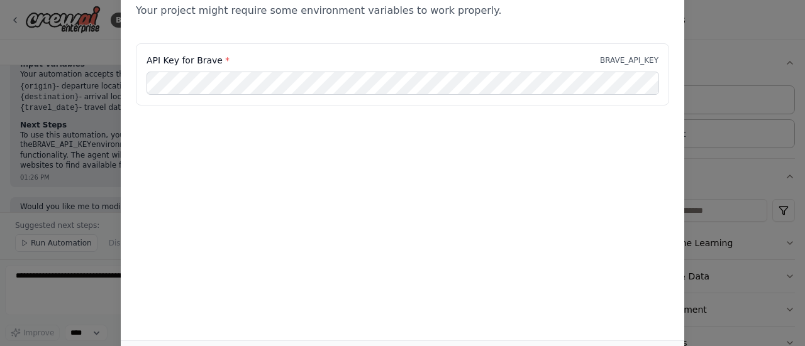
click at [639, 56] on p "BRAVE_API_KEY" at bounding box center [629, 60] width 58 height 10
click at [742, 138] on div "Environment configuration Your project might require some environment variables…" at bounding box center [402, 173] width 805 height 346
click at [715, 95] on div "Environment configuration Your project might require some environment variables…" at bounding box center [402, 173] width 805 height 346
click at [618, 62] on p "BRAVE_API_KEY" at bounding box center [629, 60] width 58 height 10
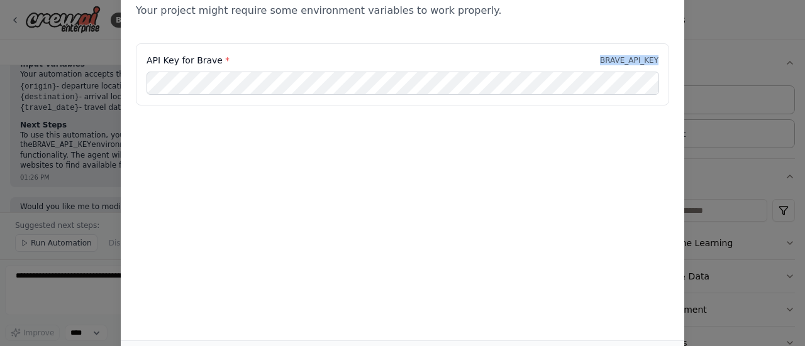
click at [719, 56] on div "Environment configuration Your project might require some environment variables…" at bounding box center [402, 173] width 805 height 346
click at [108, 97] on div "Environment configuration Your project might require some environment variables…" at bounding box center [402, 173] width 805 height 346
click at [448, 202] on div "Environment configuration Your project might require some environment variables…" at bounding box center [402, 152] width 563 height 378
click at [738, 88] on div "Environment configuration Your project might require some environment variables…" at bounding box center [402, 173] width 805 height 346
click at [45, 29] on div "Environment configuration Your project might require some environment variables…" at bounding box center [402, 173] width 805 height 346
